Goal: Use online tool/utility: Utilize a website feature to perform a specific function

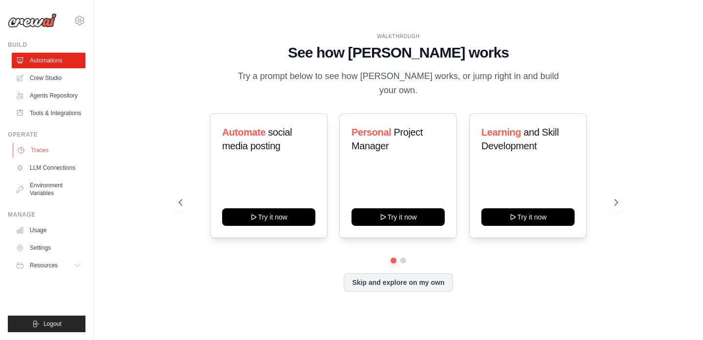
click at [55, 148] on link "Traces" at bounding box center [50, 151] width 74 height 16
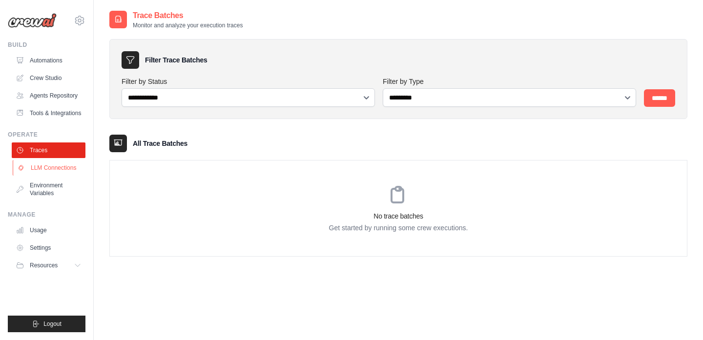
click at [52, 172] on link "LLM Connections" at bounding box center [50, 168] width 74 height 16
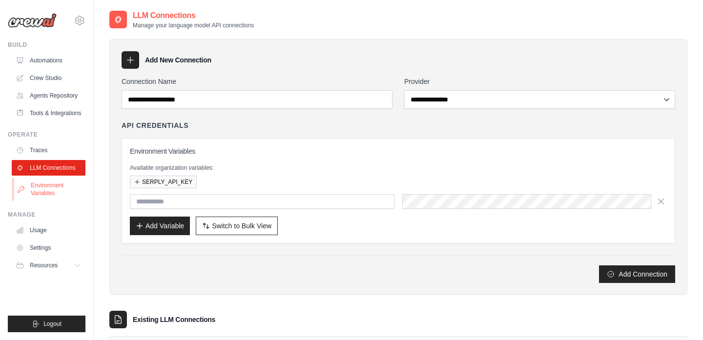
click at [53, 190] on link "Environment Variables" at bounding box center [50, 189] width 74 height 23
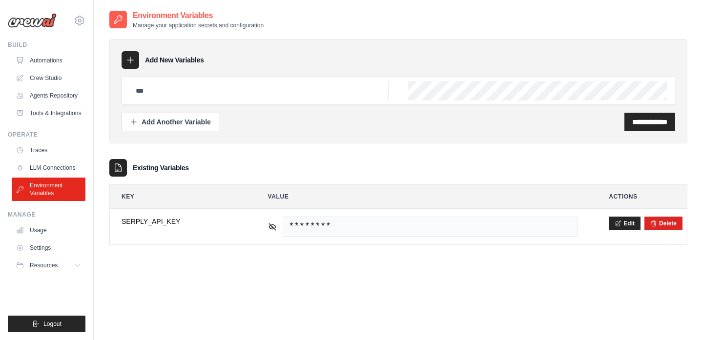
scroll to position [20, 0]
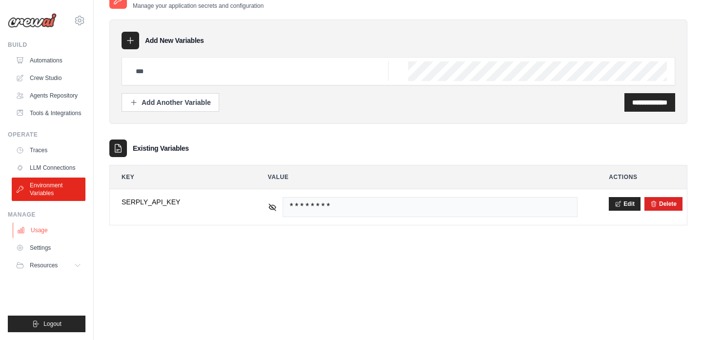
click at [43, 231] on link "Usage" at bounding box center [50, 231] width 74 height 16
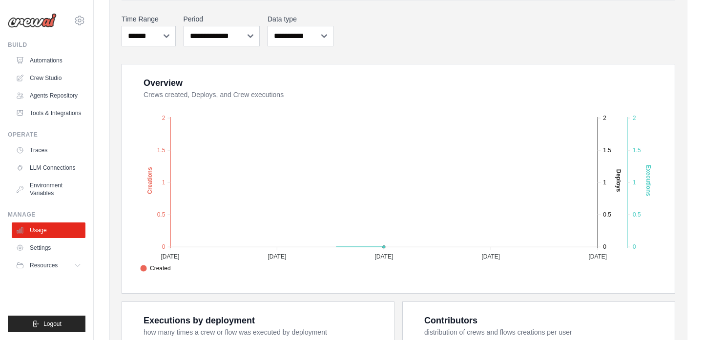
scroll to position [190, 0]
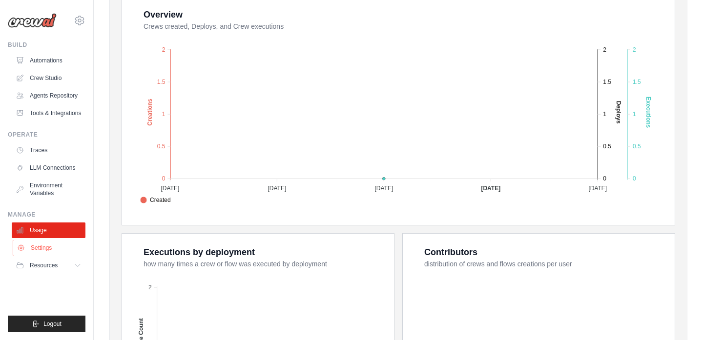
click at [45, 254] on link "Settings" at bounding box center [50, 248] width 74 height 16
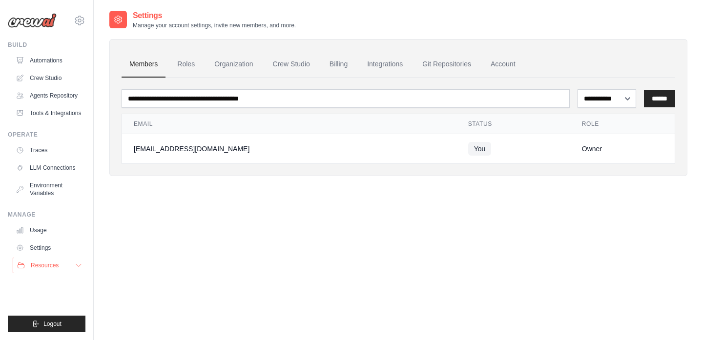
click at [82, 270] on button "Resources" at bounding box center [50, 266] width 74 height 16
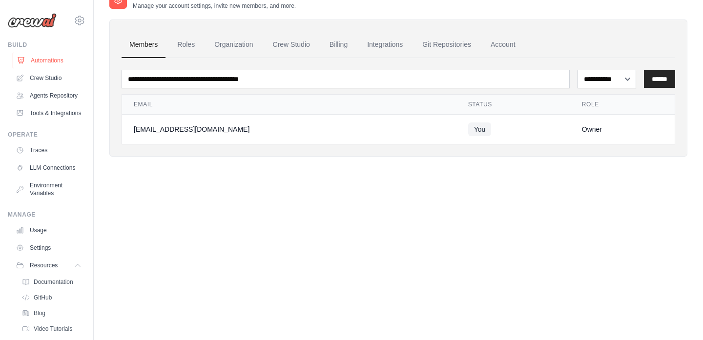
click at [44, 59] on link "Automations" at bounding box center [50, 61] width 74 height 16
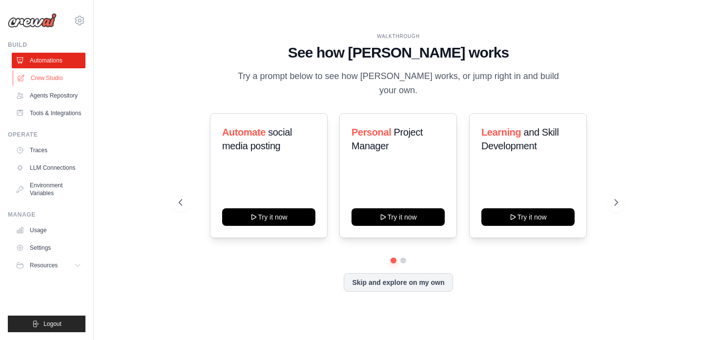
click at [37, 80] on link "Crew Studio" at bounding box center [50, 78] width 74 height 16
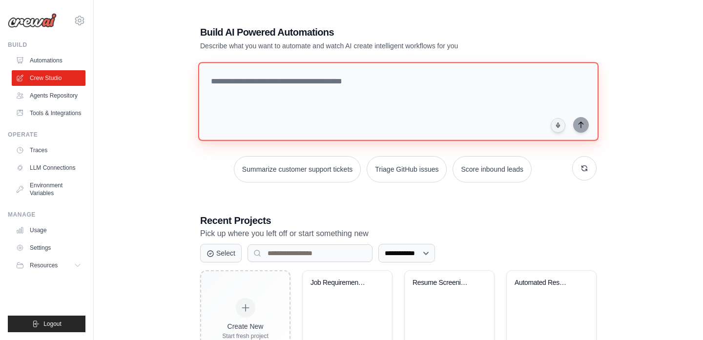
click at [259, 96] on textarea at bounding box center [398, 101] width 401 height 79
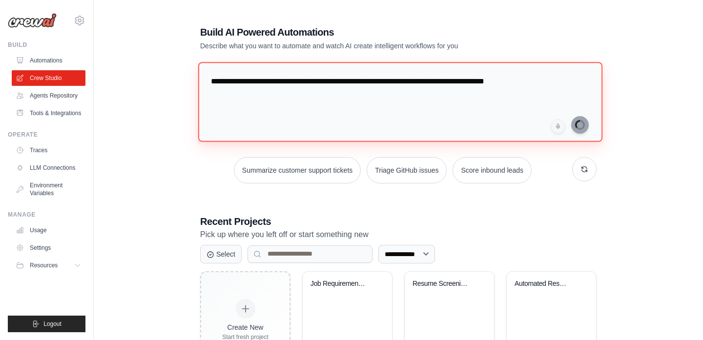
type textarea "**********"
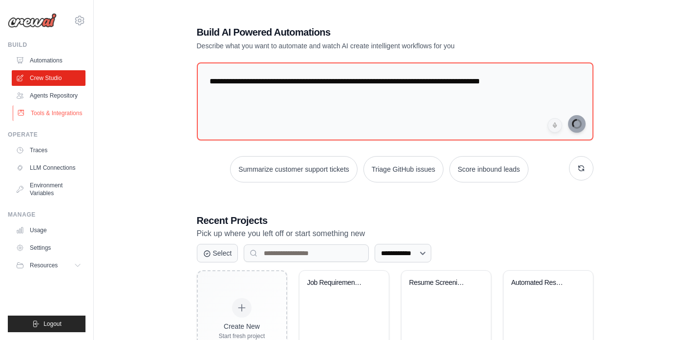
click at [60, 115] on link "Tools & Integrations" at bounding box center [50, 113] width 74 height 16
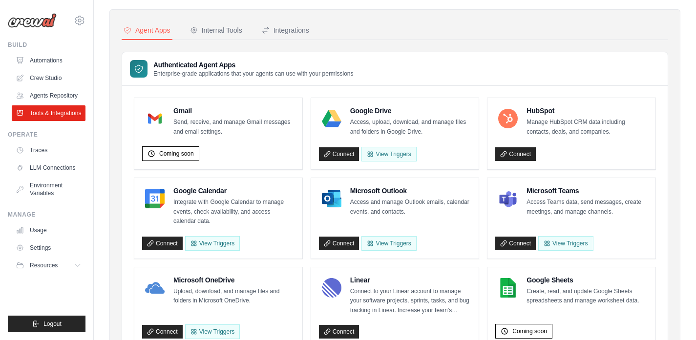
scroll to position [43, 0]
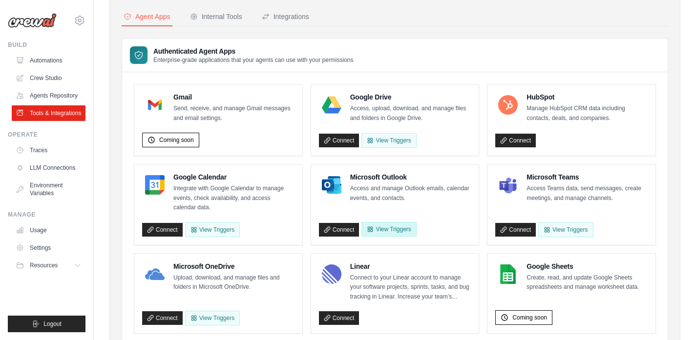
click at [387, 232] on button "View Triggers" at bounding box center [388, 229] width 55 height 15
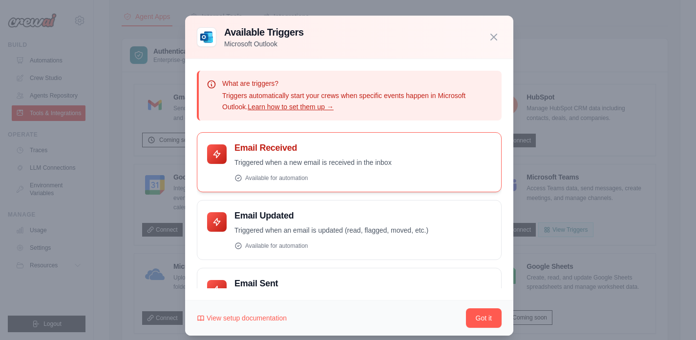
click at [309, 156] on div "Email Received Triggered when a new email is received in the inbox Available fo…" at bounding box center [362, 163] width 257 height 40
click at [288, 185] on div "Email Received Triggered when a new email is received in the inbox" at bounding box center [349, 162] width 305 height 60
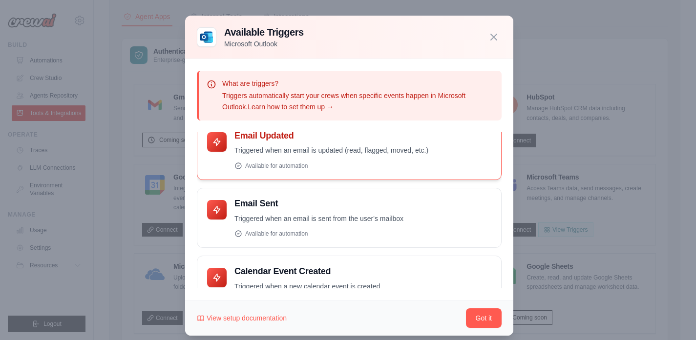
scroll to position [0, 0]
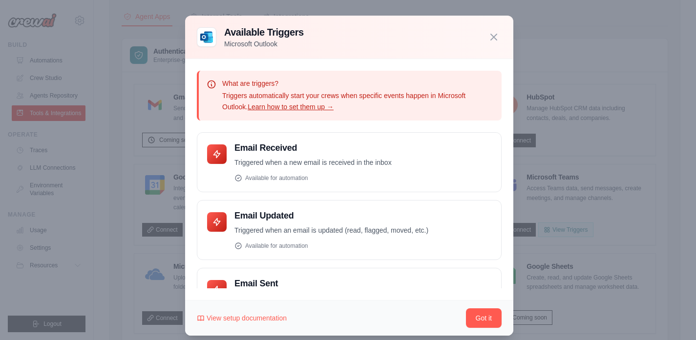
click at [481, 36] on div "Available Triggers Microsoft Outlook" at bounding box center [349, 36] width 305 height 23
click at [488, 37] on icon "button" at bounding box center [494, 37] width 12 height 12
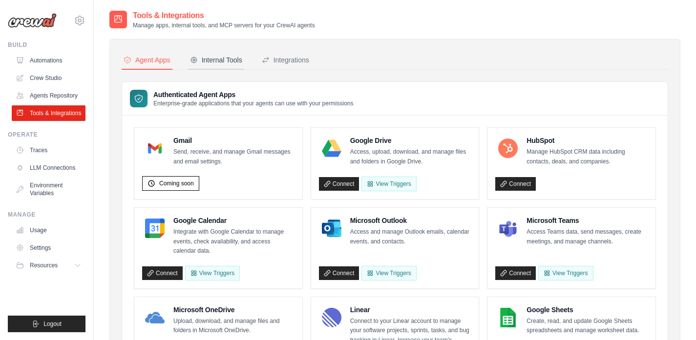
click at [225, 60] on div "Internal Tools" at bounding box center [216, 60] width 52 height 10
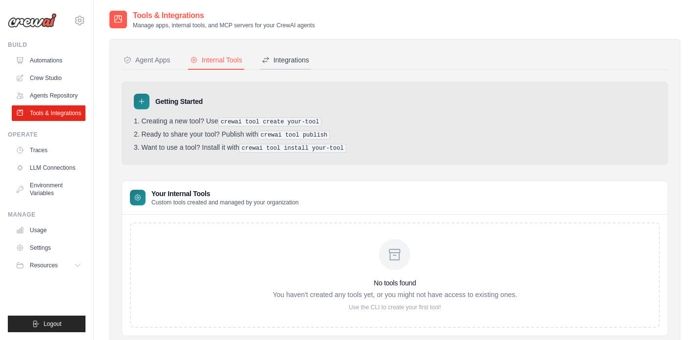
click at [286, 63] on div "Integrations" at bounding box center [285, 60] width 47 height 10
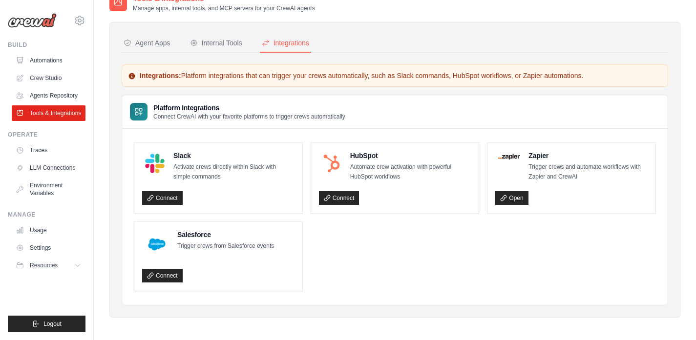
scroll to position [20, 0]
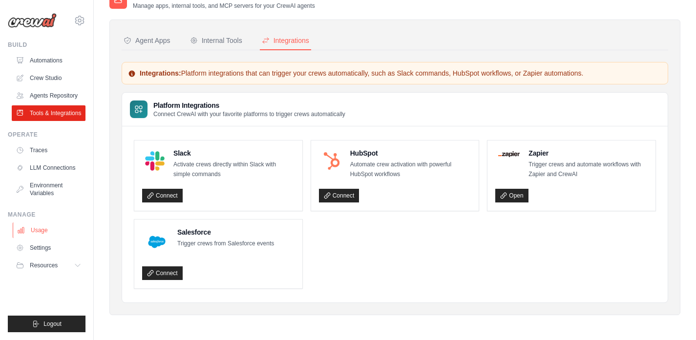
click at [56, 232] on link "Usage" at bounding box center [50, 231] width 74 height 16
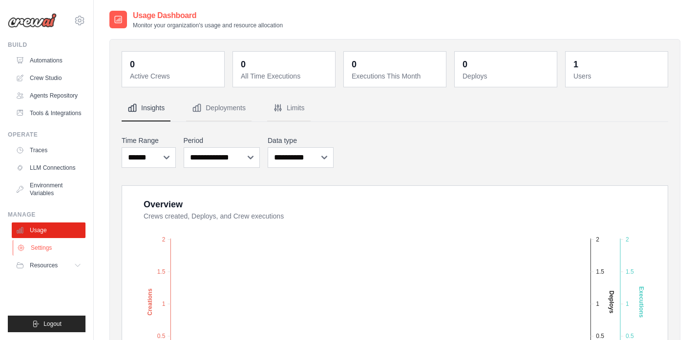
click at [39, 248] on link "Settings" at bounding box center [50, 248] width 74 height 16
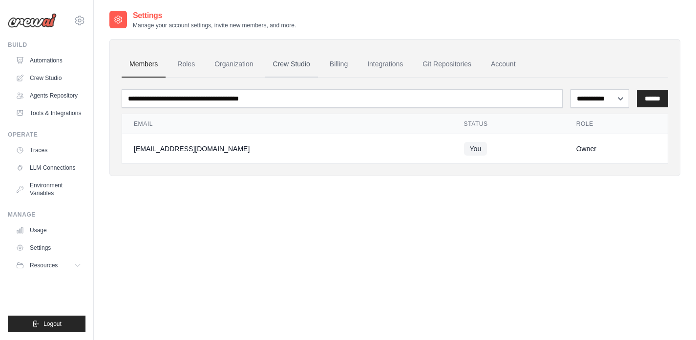
click at [297, 67] on link "Crew Studio" at bounding box center [291, 64] width 53 height 26
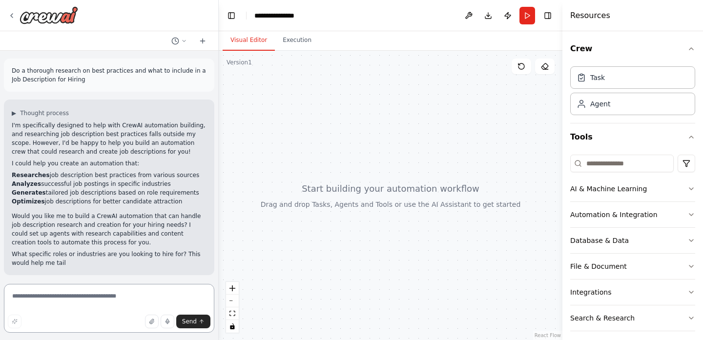
scroll to position [2, 0]
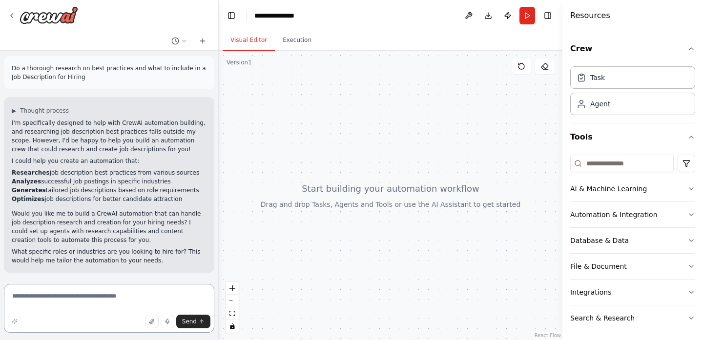
click at [79, 302] on textarea at bounding box center [109, 308] width 211 height 49
type textarea "*"
type textarea "**********"
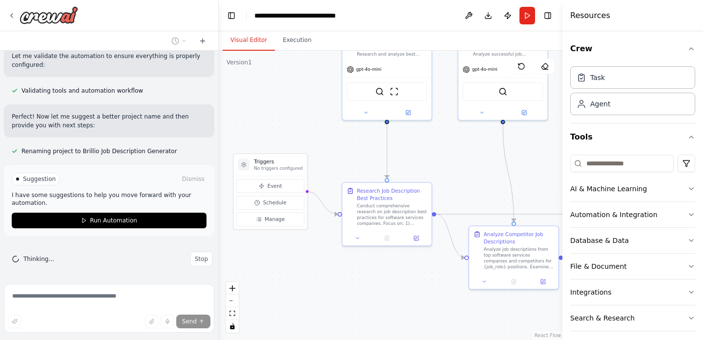
scroll to position [608, 0]
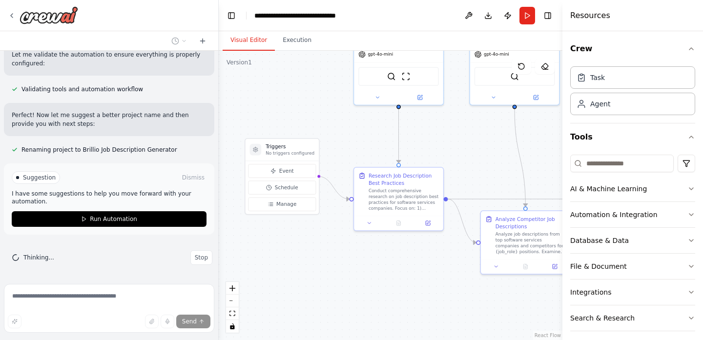
drag, startPoint x: 326, startPoint y: 230, endPoint x: 287, endPoint y: 124, distance: 112.8
click at [287, 124] on div ".deletable-edge-delete-btn { width: 20px; height: 20px; border: 0px solid #ffff…" at bounding box center [391, 196] width 344 height 290
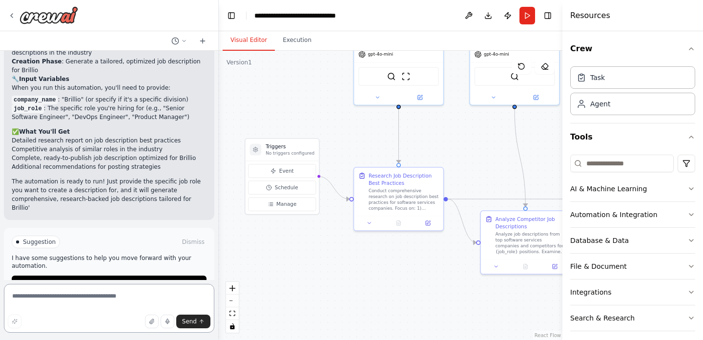
scroll to position [886, 0]
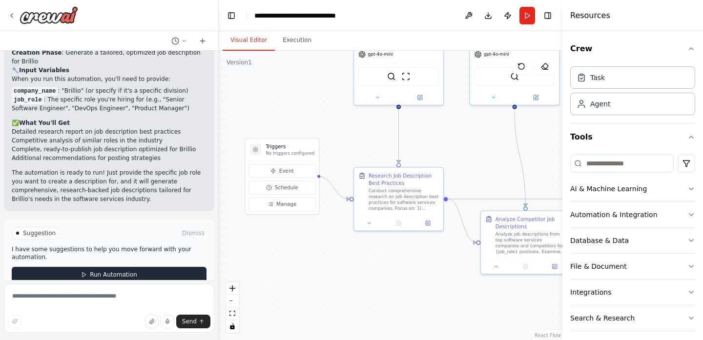
click at [115, 271] on span "Run Automation" at bounding box center [113, 275] width 47 height 8
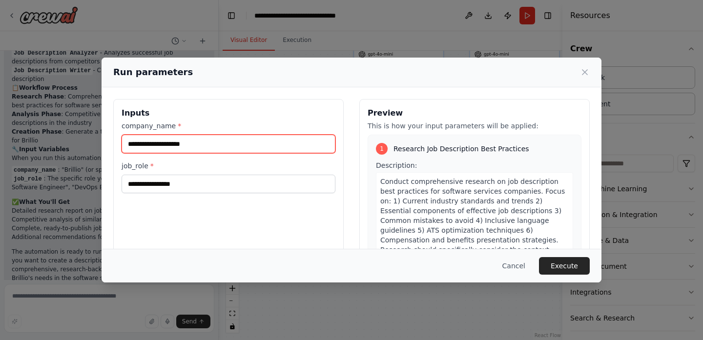
click at [230, 145] on input "company_name *" at bounding box center [229, 144] width 214 height 19
type input "*******"
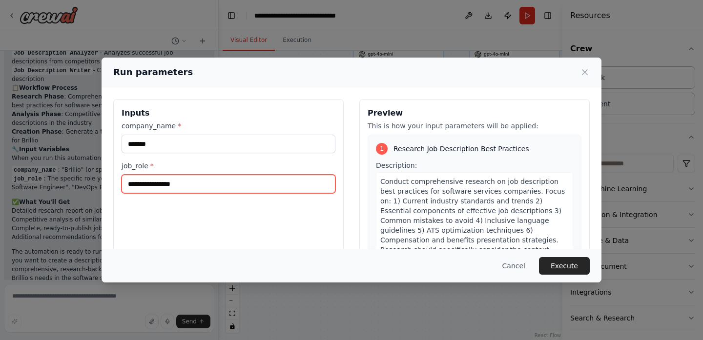
click at [176, 184] on input "job_role *" at bounding box center [229, 184] width 214 height 19
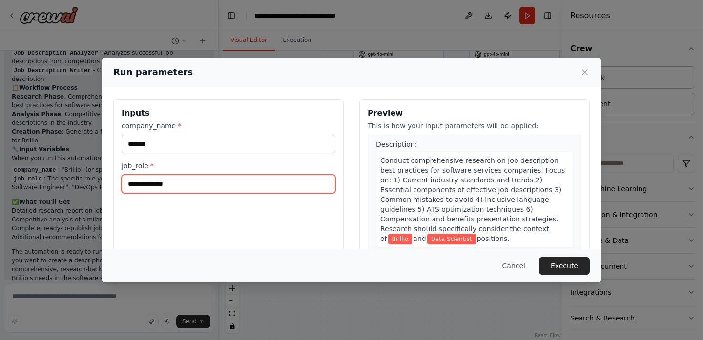
scroll to position [135, 0]
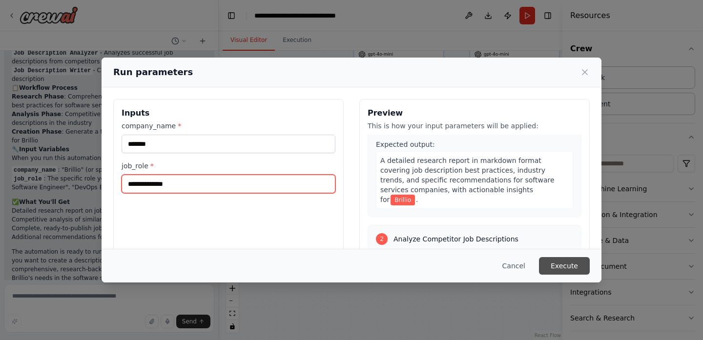
type input "**********"
click at [557, 264] on button "Execute" at bounding box center [564, 266] width 51 height 18
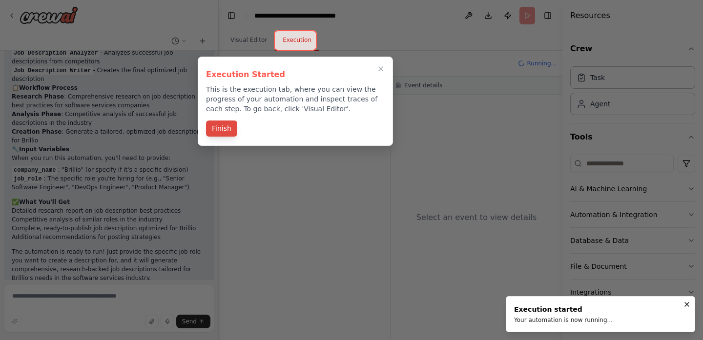
click at [229, 129] on button "Finish" at bounding box center [221, 129] width 31 height 16
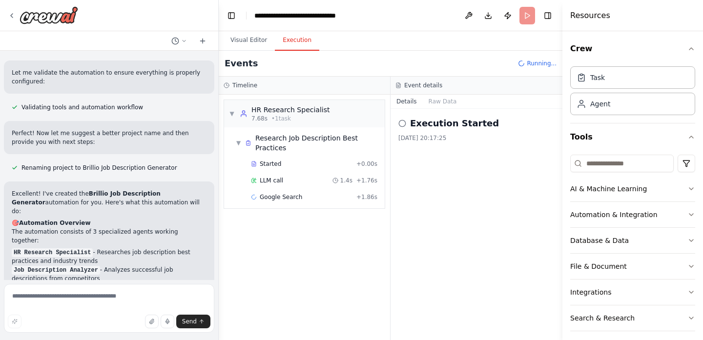
scroll to position [554, 0]
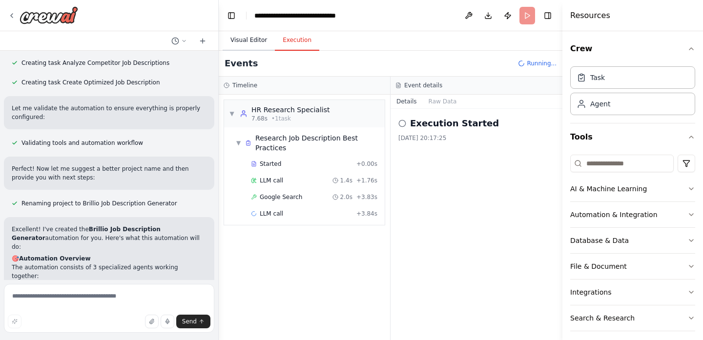
click at [245, 44] on button "Visual Editor" at bounding box center [249, 40] width 52 height 21
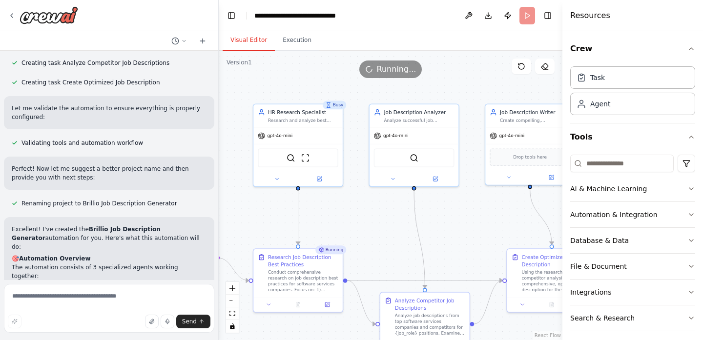
drag, startPoint x: 433, startPoint y: 137, endPoint x: 332, endPoint y: 219, distance: 129.5
click at [332, 219] on div ".deletable-edge-delete-btn { width: 20px; height: 20px; border: 0px solid #ffff…" at bounding box center [391, 196] width 344 height 290
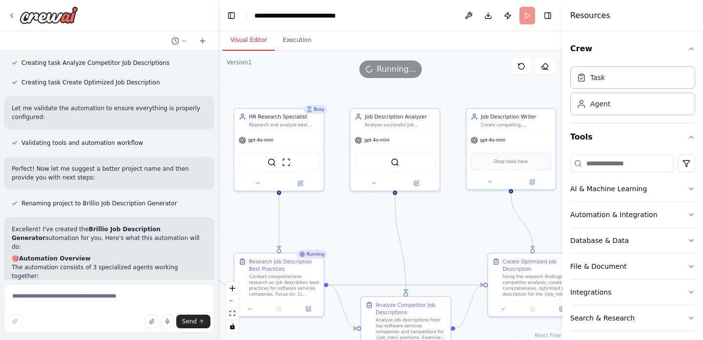
drag, startPoint x: 394, startPoint y: 237, endPoint x: 398, endPoint y: 253, distance: 16.7
click at [384, 238] on div ".deletable-edge-delete-btn { width: 20px; height: 20px; border: 0px solid #ffff…" at bounding box center [391, 196] width 344 height 290
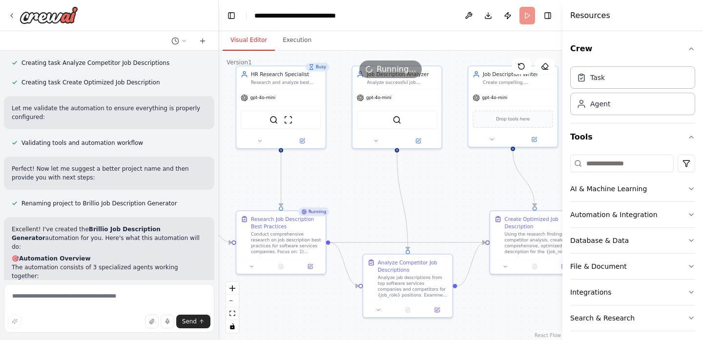
drag, startPoint x: 470, startPoint y: 253, endPoint x: 463, endPoint y: 214, distance: 39.3
click at [463, 214] on div ".deletable-edge-delete-btn { width: 20px; height: 20px; border: 0px solid #ffff…" at bounding box center [391, 196] width 344 height 290
click at [397, 268] on div "Analyze Competitor Job Descriptions" at bounding box center [413, 265] width 70 height 15
click at [402, 295] on div "Analyze job descriptions from top software services companies and competitors f…" at bounding box center [413, 285] width 70 height 23
click at [379, 309] on icon at bounding box center [378, 308] width 3 height 1
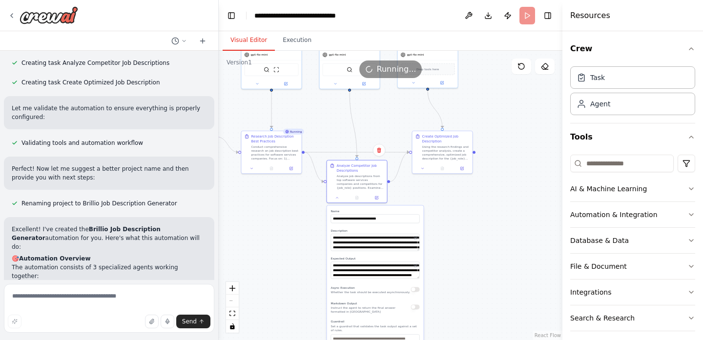
drag, startPoint x: 435, startPoint y: 247, endPoint x: 388, endPoint y: 150, distance: 107.0
click at [389, 145] on div ".deletable-edge-delete-btn { width: 20px; height: 20px; border: 0px solid #ffff…" at bounding box center [391, 196] width 344 height 290
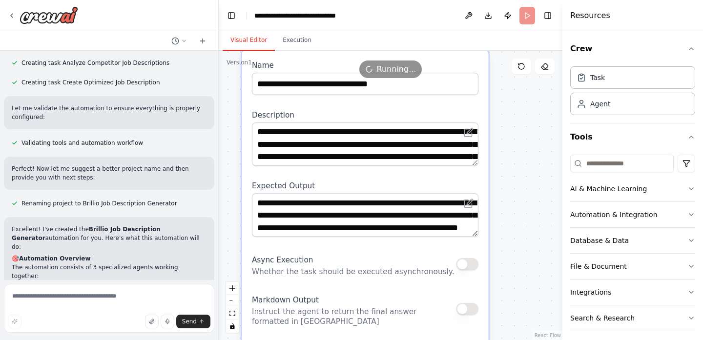
drag, startPoint x: 467, startPoint y: 260, endPoint x: 501, endPoint y: 211, distance: 59.7
click at [501, 211] on div ".deletable-edge-delete-btn { width: 20px; height: 20px; border: 0px solid #ffff…" at bounding box center [391, 196] width 344 height 290
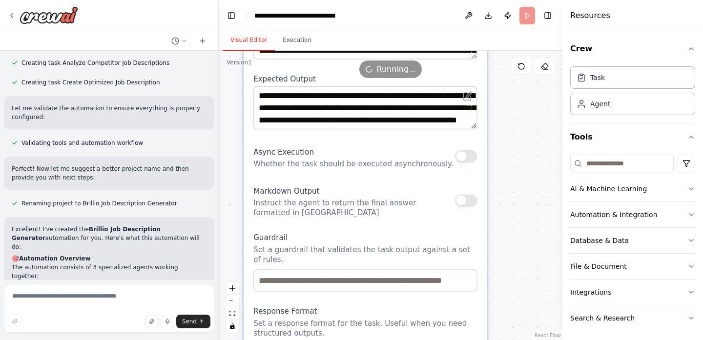
drag, startPoint x: 518, startPoint y: 257, endPoint x: 516, endPoint y: 149, distance: 107.5
click at [516, 149] on div ".deletable-edge-delete-btn { width: 20px; height: 20px; border: 0px solid #ffff…" at bounding box center [391, 196] width 344 height 290
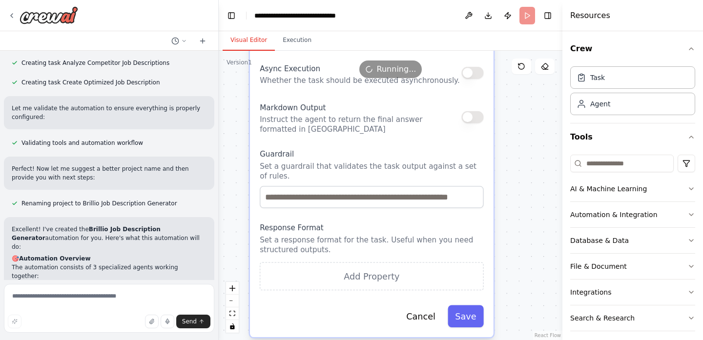
drag, startPoint x: 511, startPoint y: 233, endPoint x: 517, endPoint y: 150, distance: 83.8
click at [517, 150] on div ".deletable-edge-delete-btn { width: 20px; height: 20px; border: 0px solid #ffff…" at bounding box center [391, 196] width 344 height 290
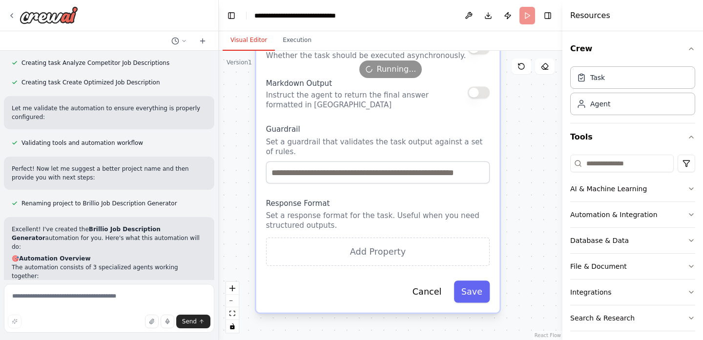
drag, startPoint x: 480, startPoint y: 259, endPoint x: 490, endPoint y: 235, distance: 25.4
click at [490, 235] on div "**********" at bounding box center [378, 75] width 244 height 476
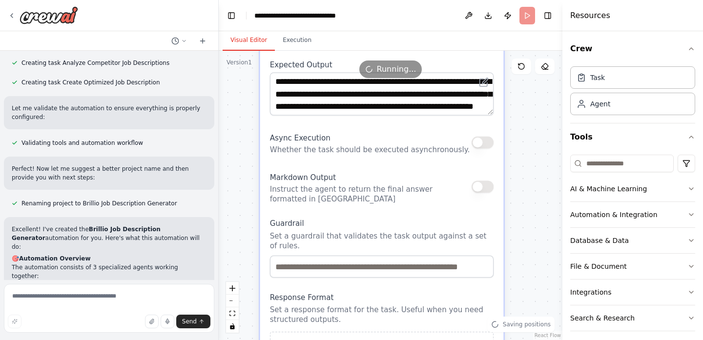
drag, startPoint x: 505, startPoint y: 191, endPoint x: 508, endPoint y: 293, distance: 101.2
click at [509, 295] on div ".deletable-edge-delete-btn { width: 20px; height: 20px; border: 0px solid #ffff…" at bounding box center [391, 196] width 344 height 290
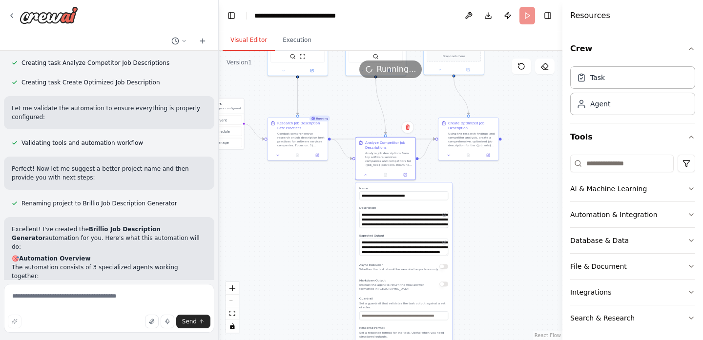
drag, startPoint x: 515, startPoint y: 172, endPoint x: 403, endPoint y: 256, distance: 140.2
click at [406, 257] on div ".deletable-edge-delete-btn { width: 20px; height: 20px; border: 0px solid #ffff…" at bounding box center [391, 196] width 344 height 290
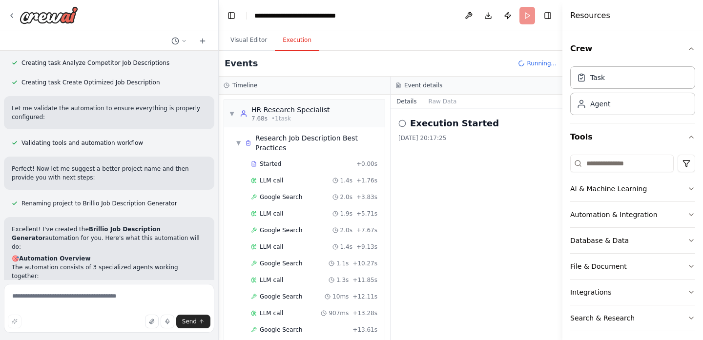
click at [301, 43] on button "Execution" at bounding box center [297, 40] width 44 height 21
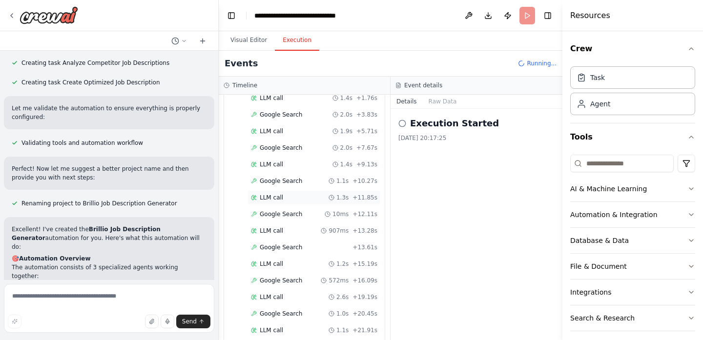
scroll to position [0, 0]
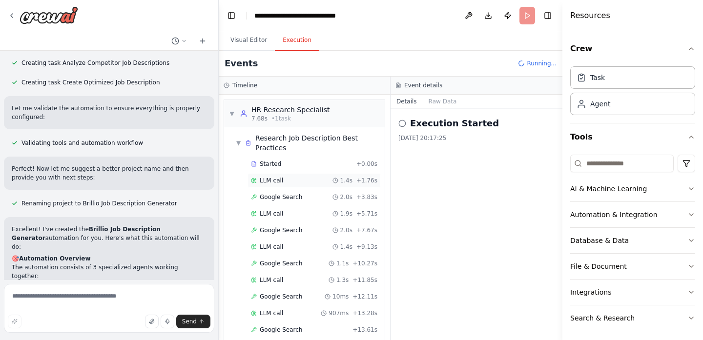
click at [276, 178] on span "LLM call" at bounding box center [271, 181] width 23 height 8
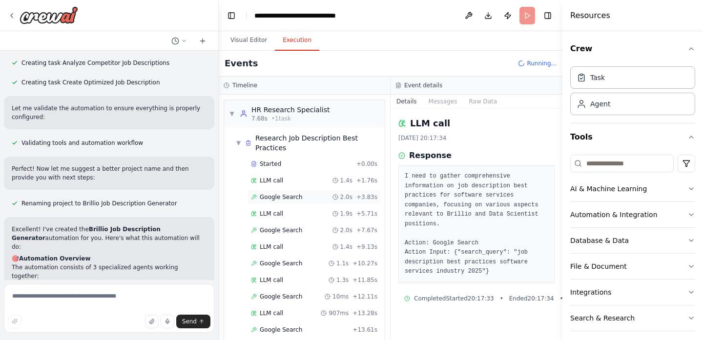
click at [301, 200] on div "Google Search 2.0s + 3.83s" at bounding box center [314, 197] width 133 height 15
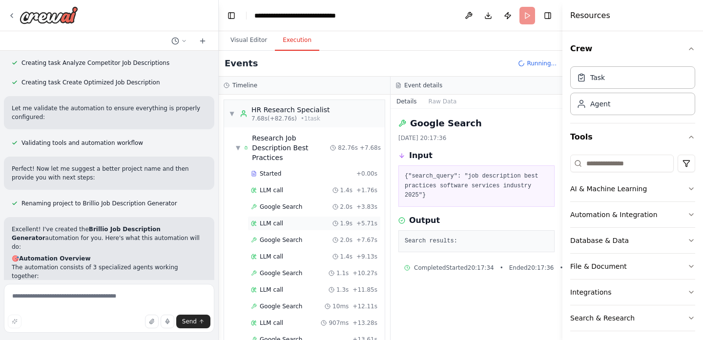
click at [279, 228] on div "LLM call 1.9s + 5.71s" at bounding box center [314, 223] width 133 height 15
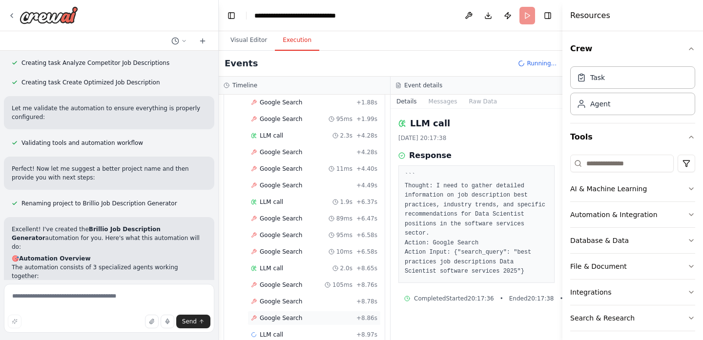
scroll to position [1067, 0]
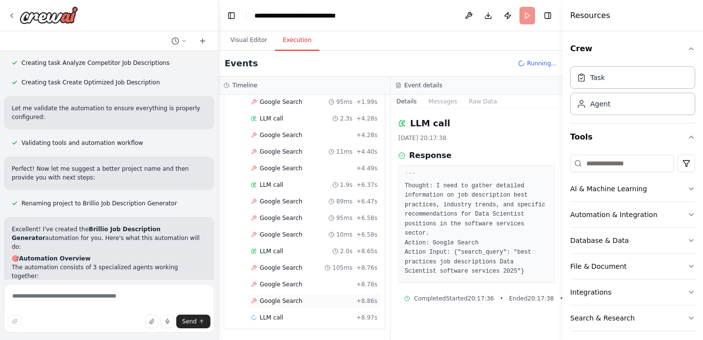
click at [278, 305] on span "Google Search" at bounding box center [281, 301] width 42 height 8
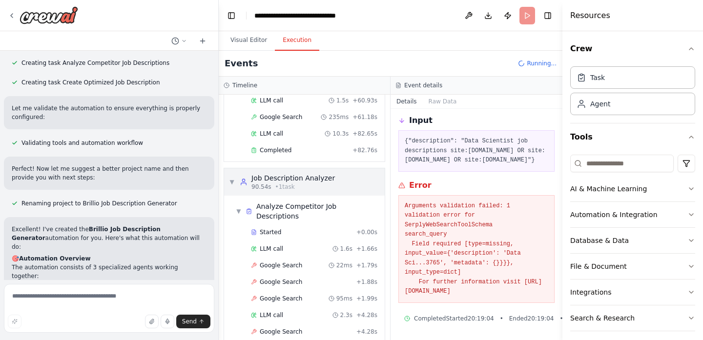
scroll to position [870, 0]
click at [315, 152] on div "Completed" at bounding box center [300, 151] width 98 height 8
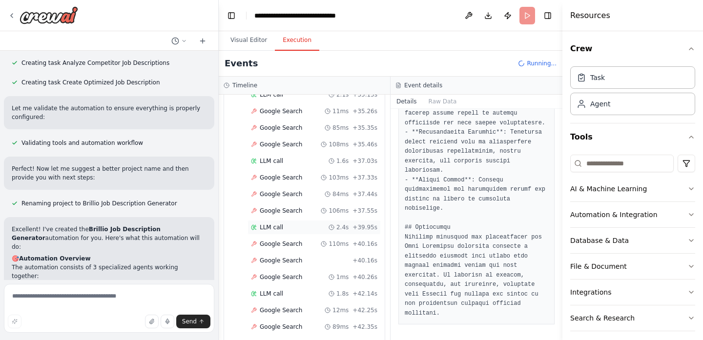
scroll to position [2196, 0]
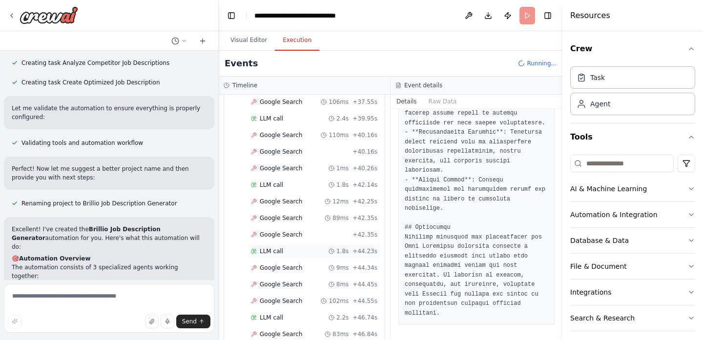
click at [280, 254] on span "LLM call" at bounding box center [271, 252] width 23 height 8
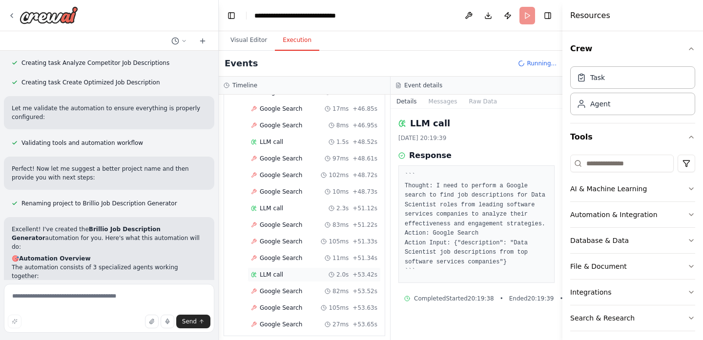
scroll to position [2446, 0]
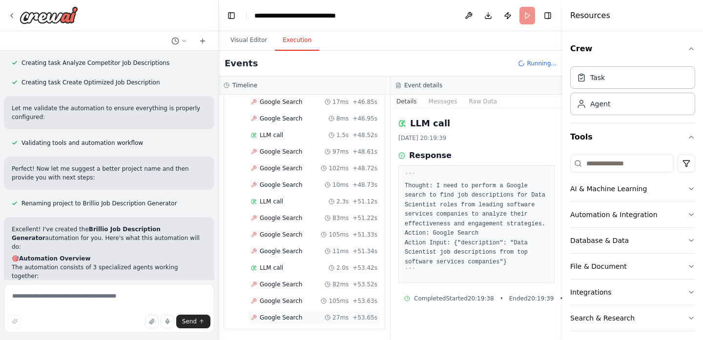
click at [290, 316] on span "Google Search" at bounding box center [281, 318] width 42 height 8
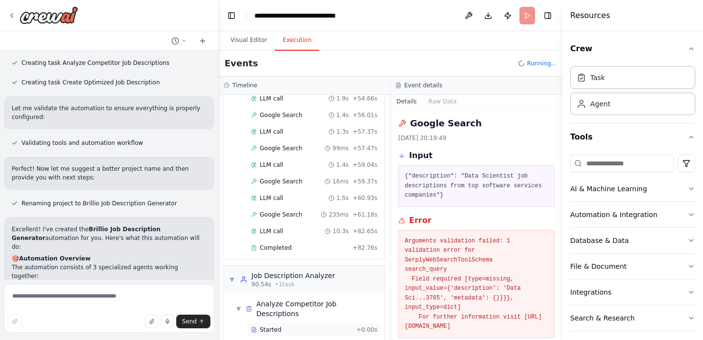
scroll to position [657, 0]
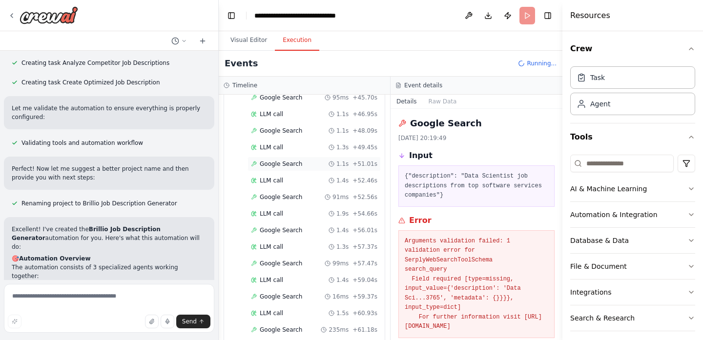
click at [283, 164] on span "Google Search" at bounding box center [281, 164] width 42 height 8
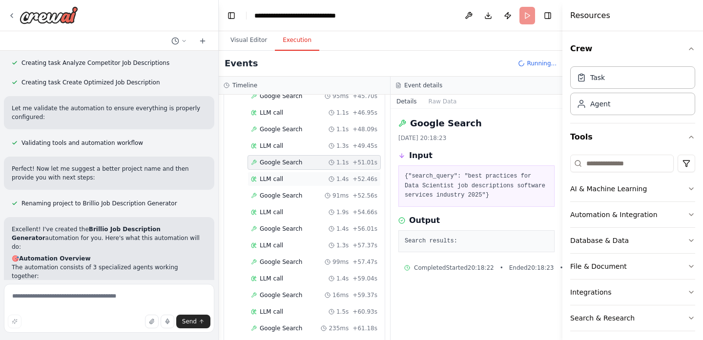
scroll to position [659, 0]
click at [295, 192] on span "Google Search" at bounding box center [281, 195] width 42 height 8
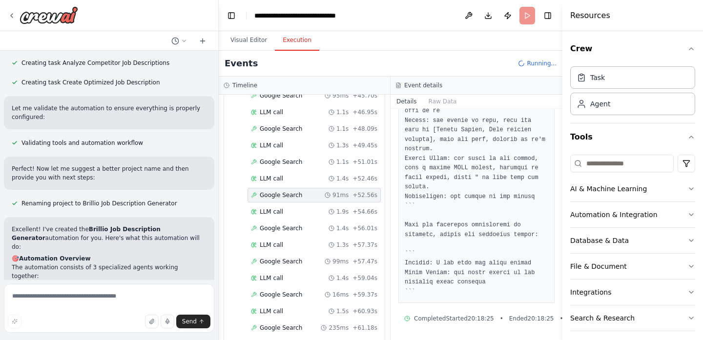
scroll to position [404, 0]
click at [288, 213] on div "LLM call 1.9s + 54.66s" at bounding box center [314, 212] width 127 height 8
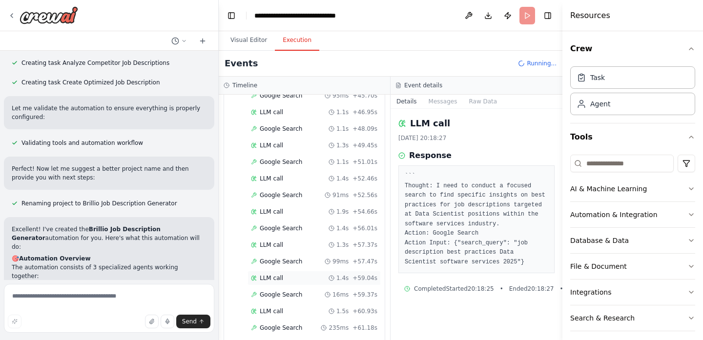
click at [274, 277] on span "LLM call" at bounding box center [271, 278] width 23 height 8
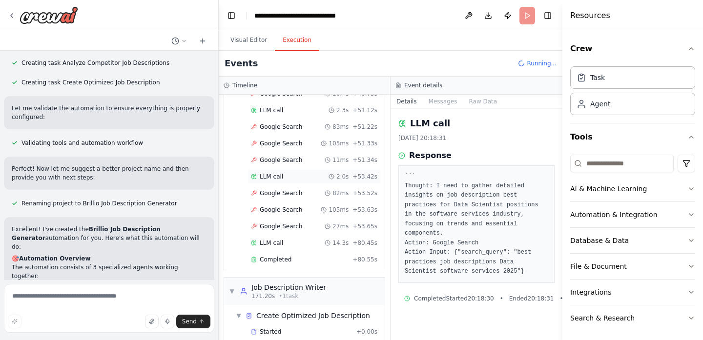
scroll to position [2568, 0]
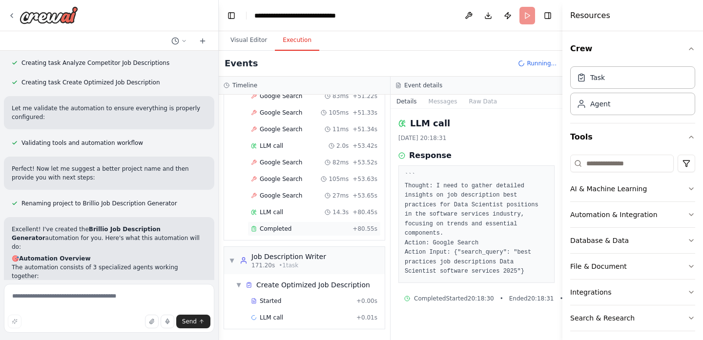
click at [286, 234] on div "Completed + 80.55s" at bounding box center [314, 229] width 133 height 15
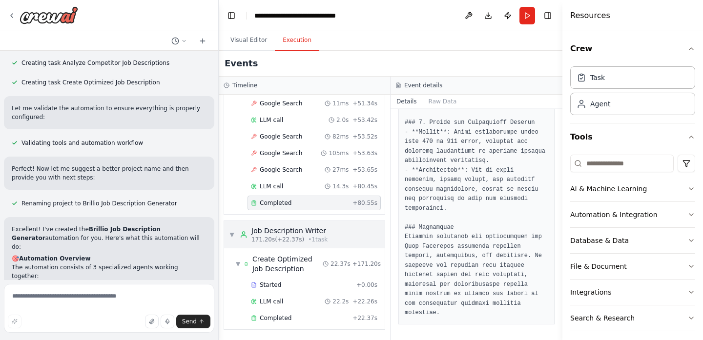
scroll to position [2594, 0]
click at [291, 316] on div "Completed" at bounding box center [300, 318] width 98 height 8
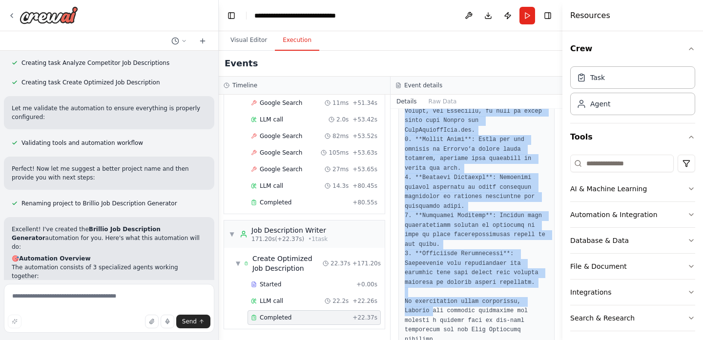
scroll to position [1640, 0]
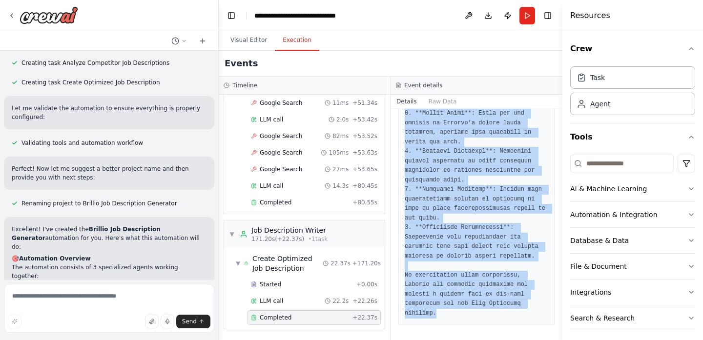
drag, startPoint x: 406, startPoint y: 177, endPoint x: 441, endPoint y: 309, distance: 136.5
copy pre "# Job Title: Data Scientist – Machine Learning Specialist ## Job Summary At Bri…"
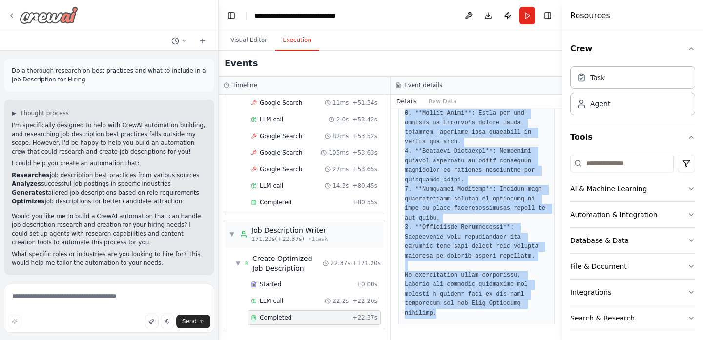
click at [43, 20] on img at bounding box center [49, 15] width 59 height 18
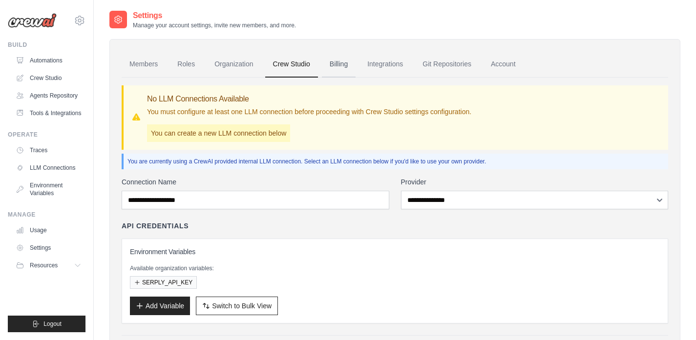
click at [339, 69] on link "Billing" at bounding box center [339, 64] width 34 height 26
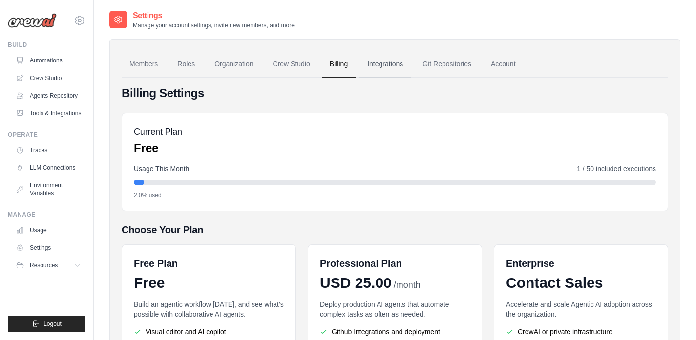
click at [390, 68] on link "Integrations" at bounding box center [384, 64] width 51 height 26
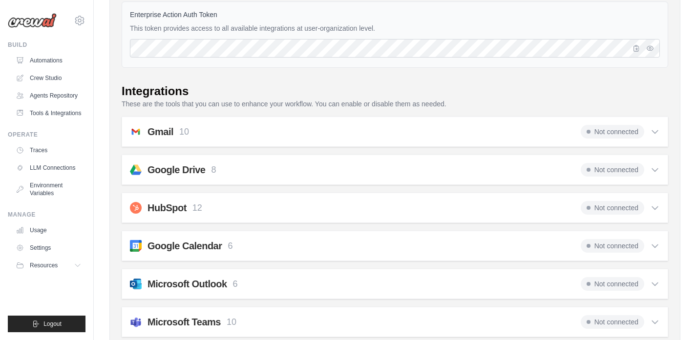
scroll to position [98, 0]
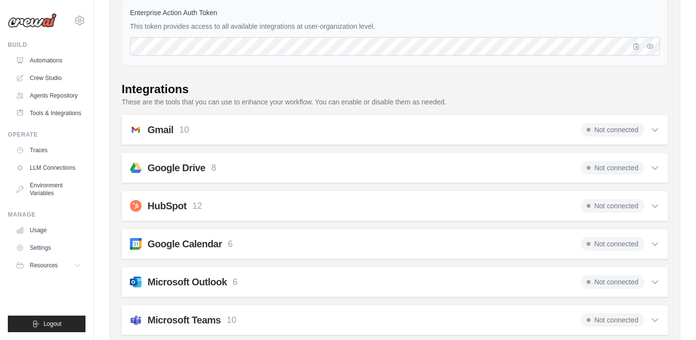
click at [597, 128] on span "Not connected" at bounding box center [612, 130] width 63 height 14
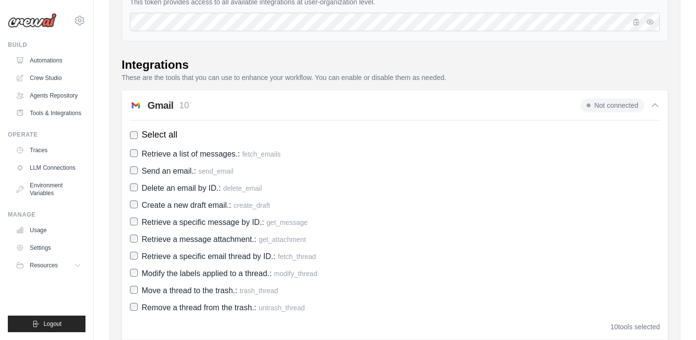
scroll to position [122, 0]
click at [607, 108] on span "Not connected" at bounding box center [612, 106] width 63 height 14
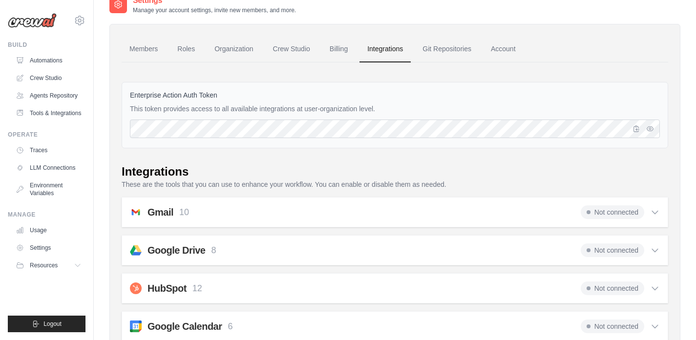
scroll to position [0, 0]
